Goal: Task Accomplishment & Management: Complete application form

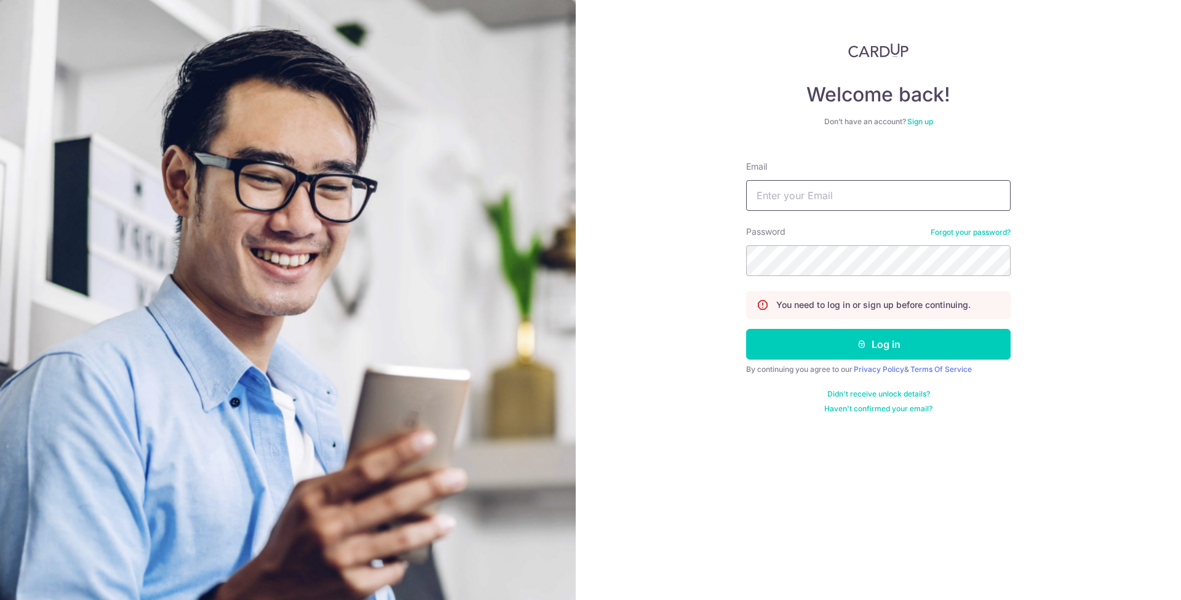
type input "lzralvin@gmail.com"
click at [878, 344] on button "Log in" at bounding box center [878, 344] width 265 height 31
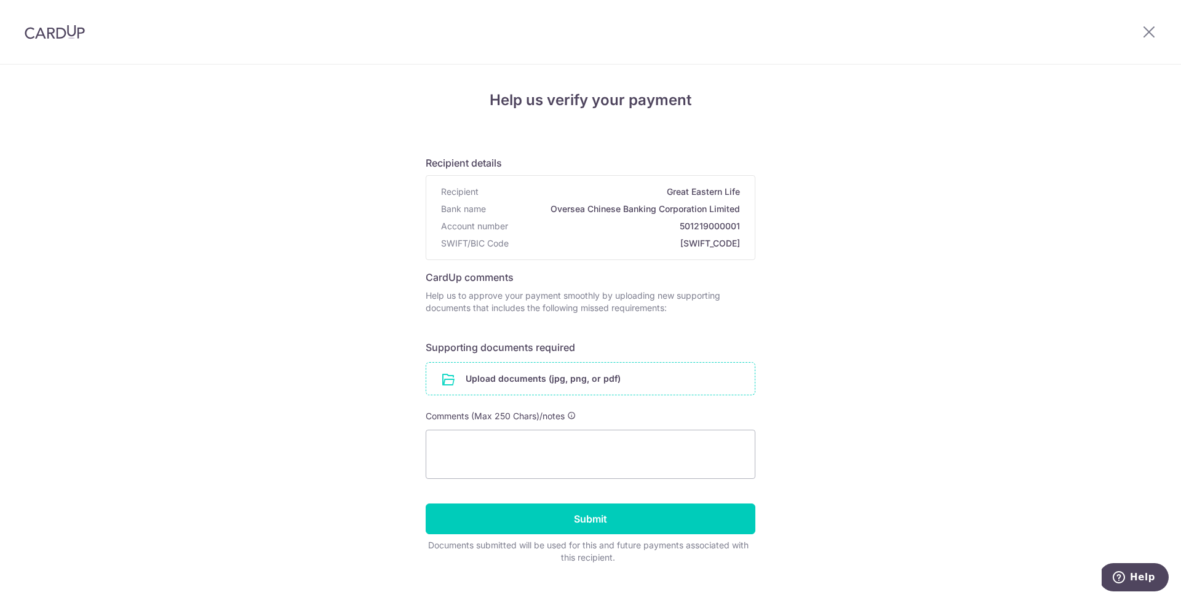
click at [579, 378] on input "file" at bounding box center [590, 379] width 328 height 32
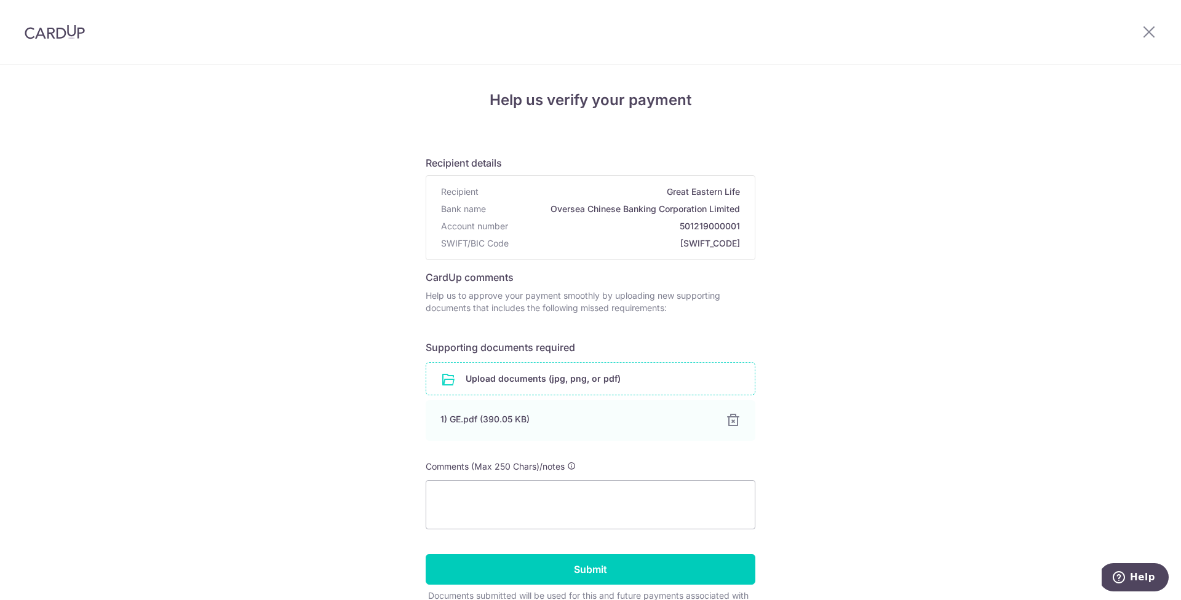
scroll to position [72, 0]
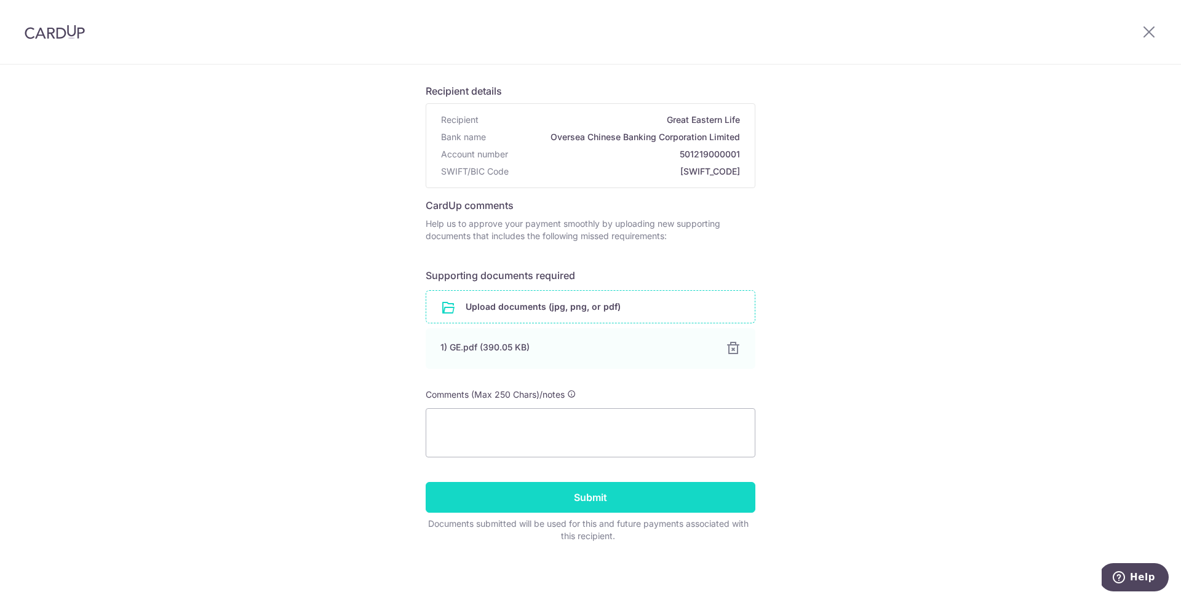
click at [581, 503] on input "Submit" at bounding box center [591, 497] width 330 height 31
